Goal: Transaction & Acquisition: Obtain resource

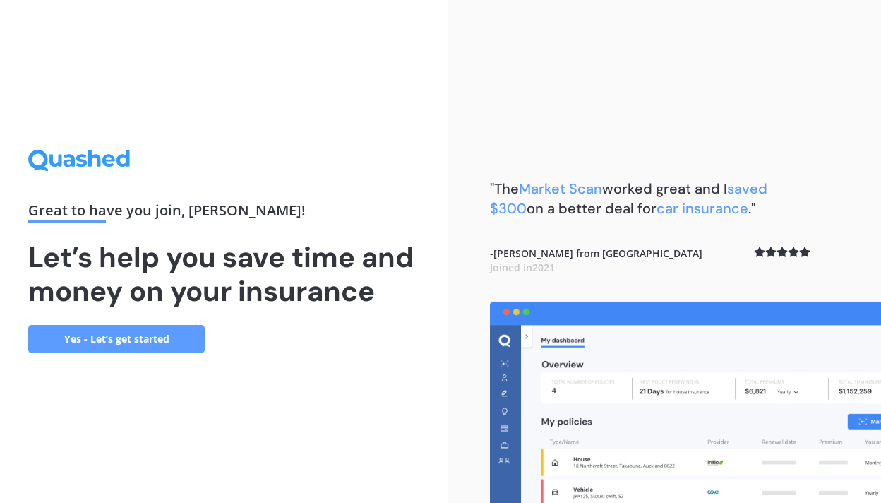
click at [197, 332] on link "Yes - Let’s get started" at bounding box center [116, 339] width 177 height 28
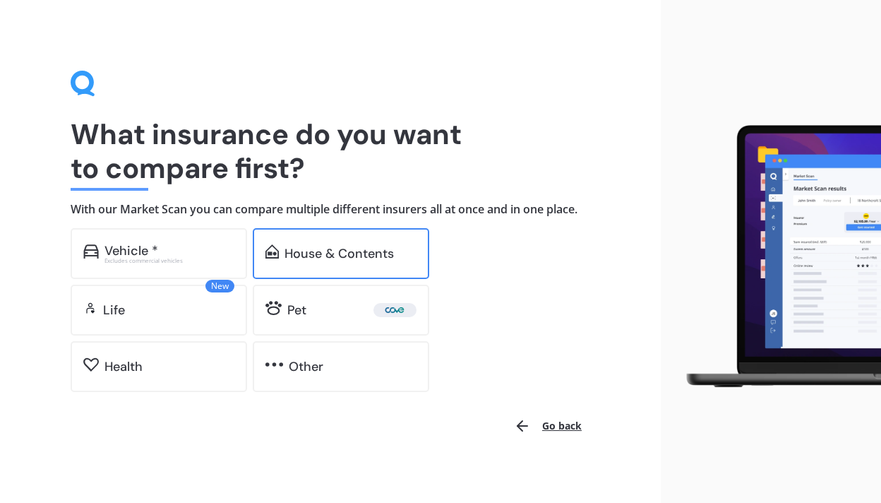
click at [275, 231] on div "House & Contents" at bounding box center [341, 253] width 177 height 51
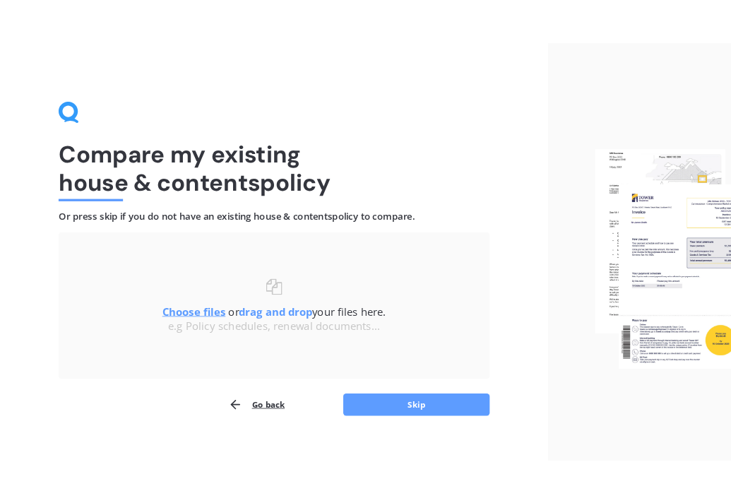
scroll to position [17, 0]
